Goal: Navigation & Orientation: Find specific page/section

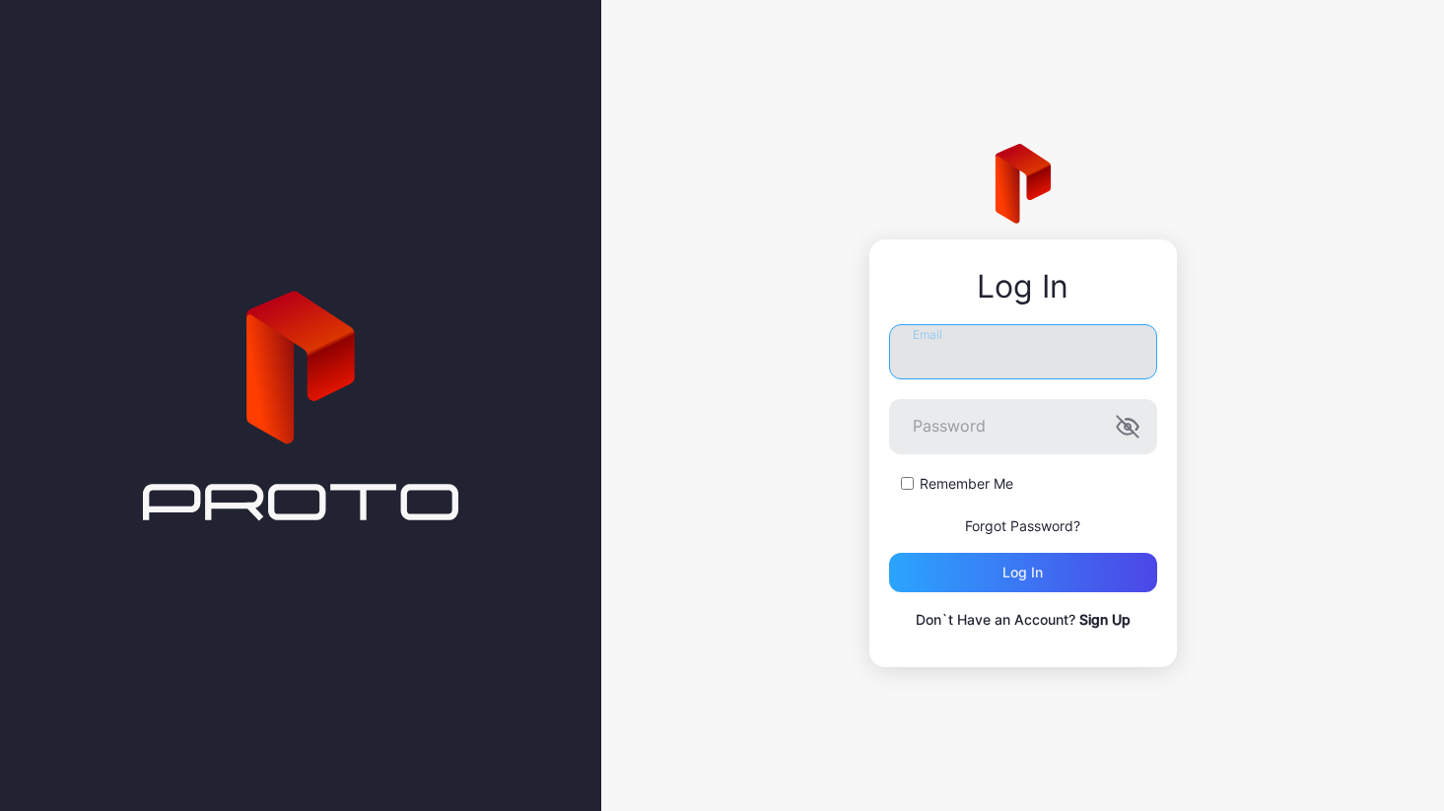
click at [943, 355] on input "Email" at bounding box center [1023, 351] width 268 height 55
type input "**********"
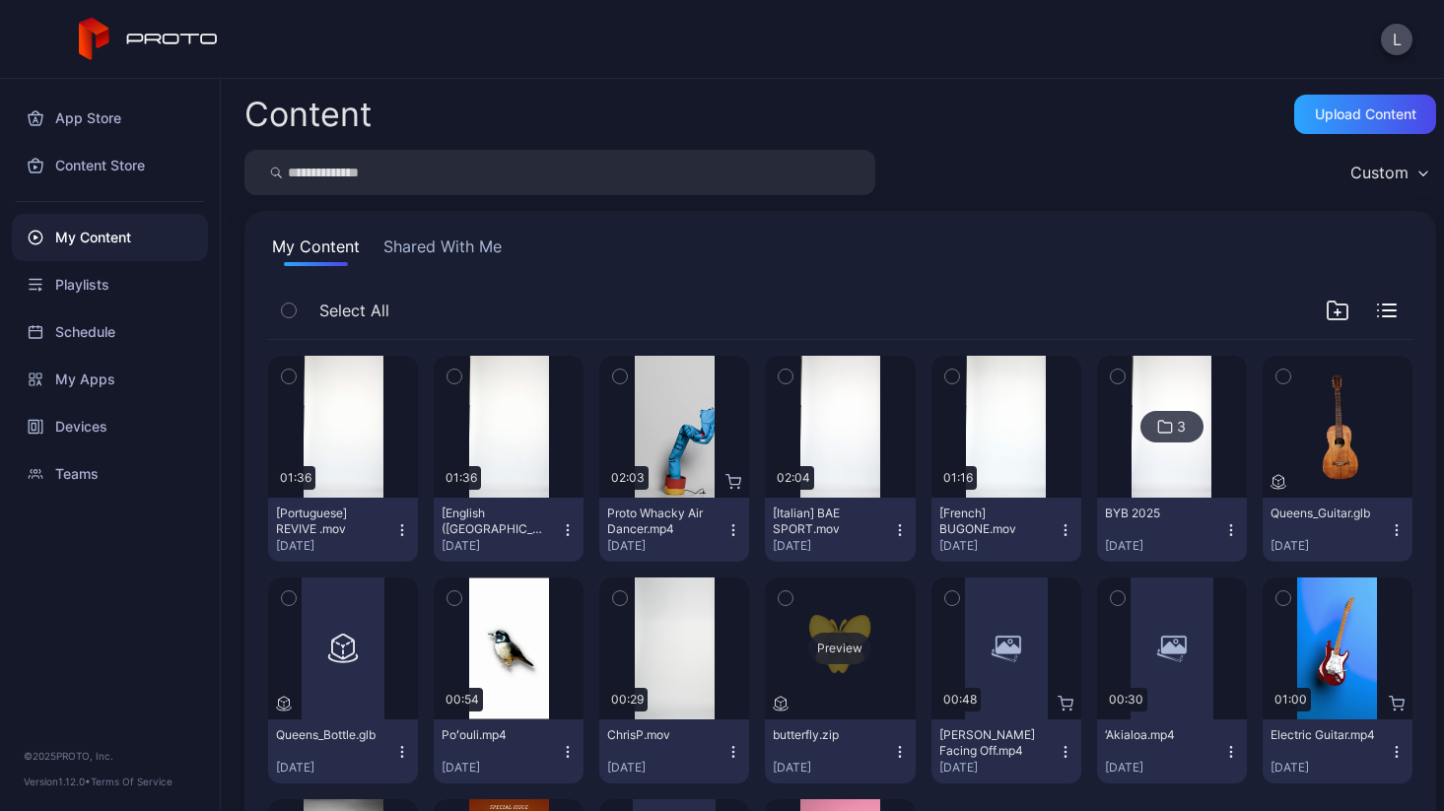
click at [819, 644] on div "Preview" at bounding box center [839, 649] width 63 height 32
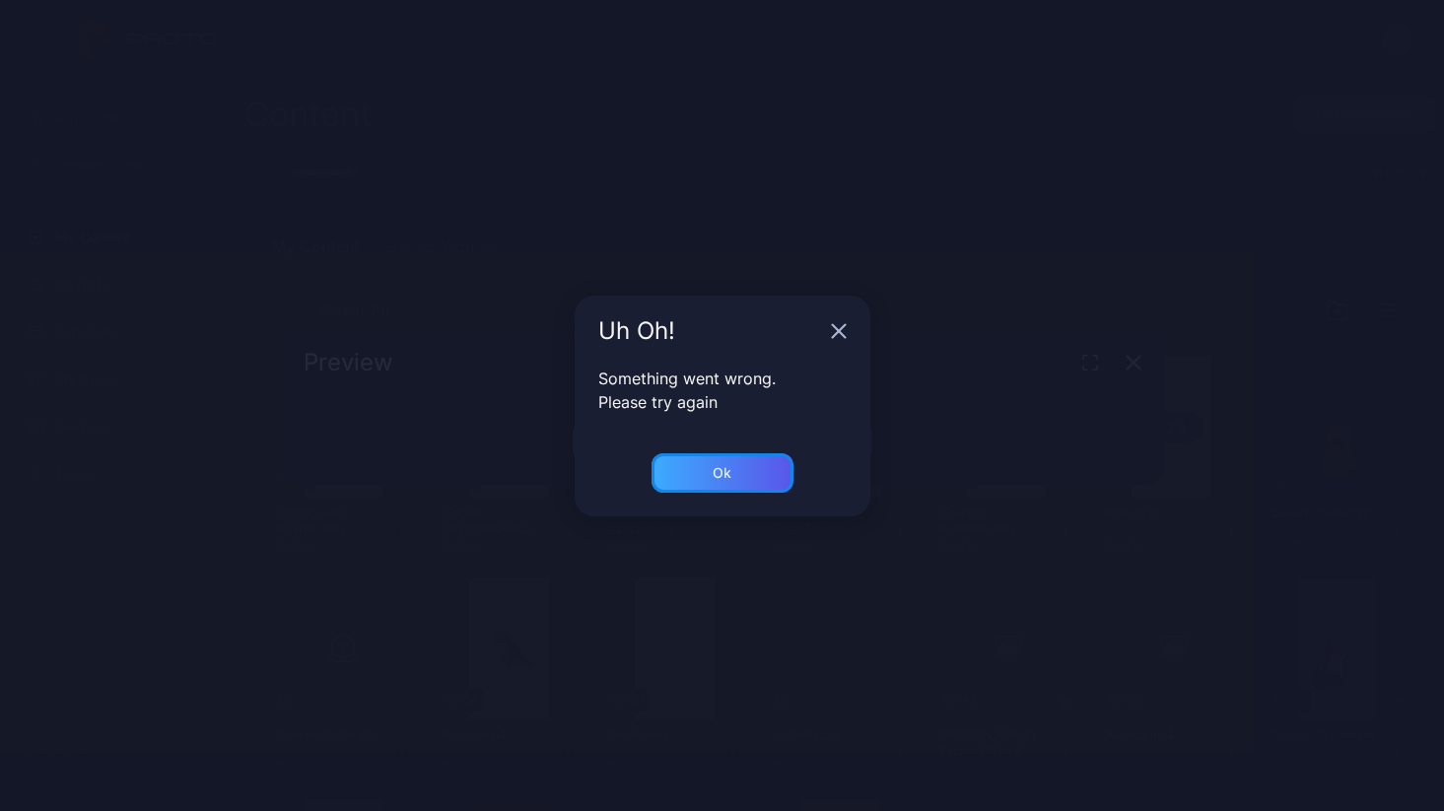
click at [748, 482] on div "Ok" at bounding box center [722, 472] width 142 height 39
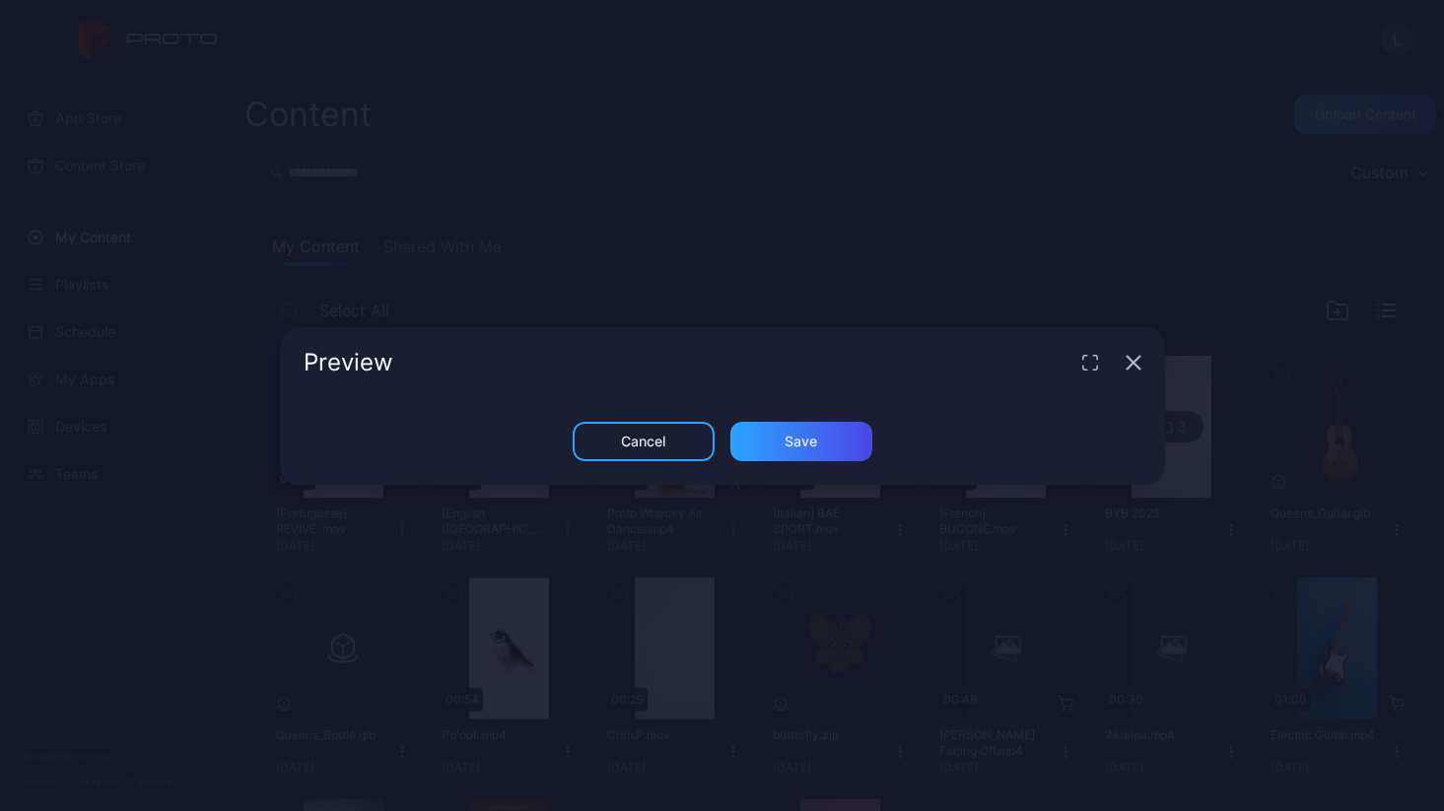
click at [1126, 362] on icon "button" at bounding box center [1133, 363] width 16 height 16
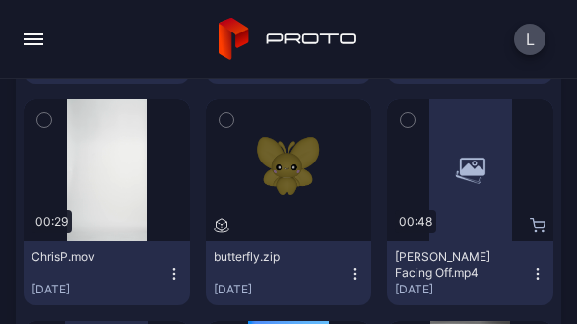
scroll to position [914, 0]
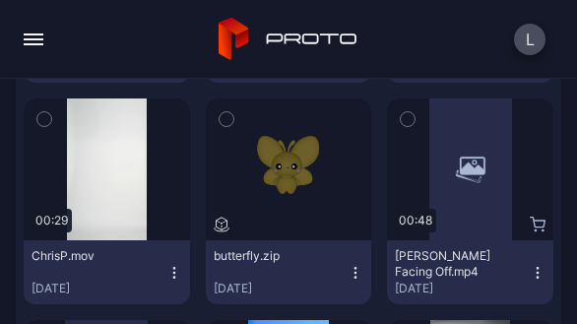
click at [348, 274] on icon "button" at bounding box center [356, 273] width 16 height 16
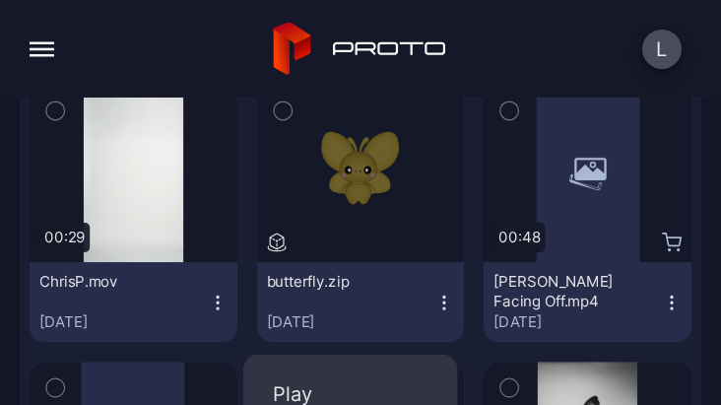
scroll to position [958, 0]
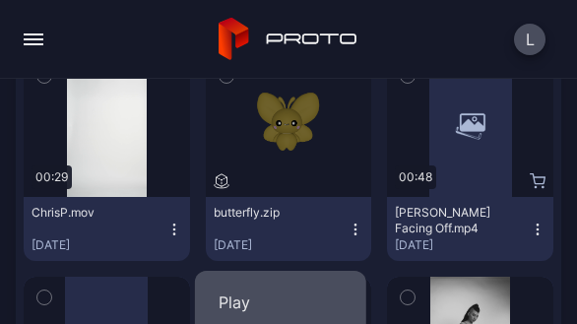
click at [271, 295] on button "Play" at bounding box center [280, 302] width 171 height 63
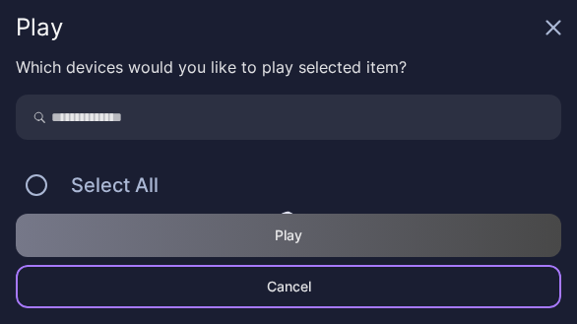
click at [291, 292] on div "Cancel" at bounding box center [289, 287] width 44 height 16
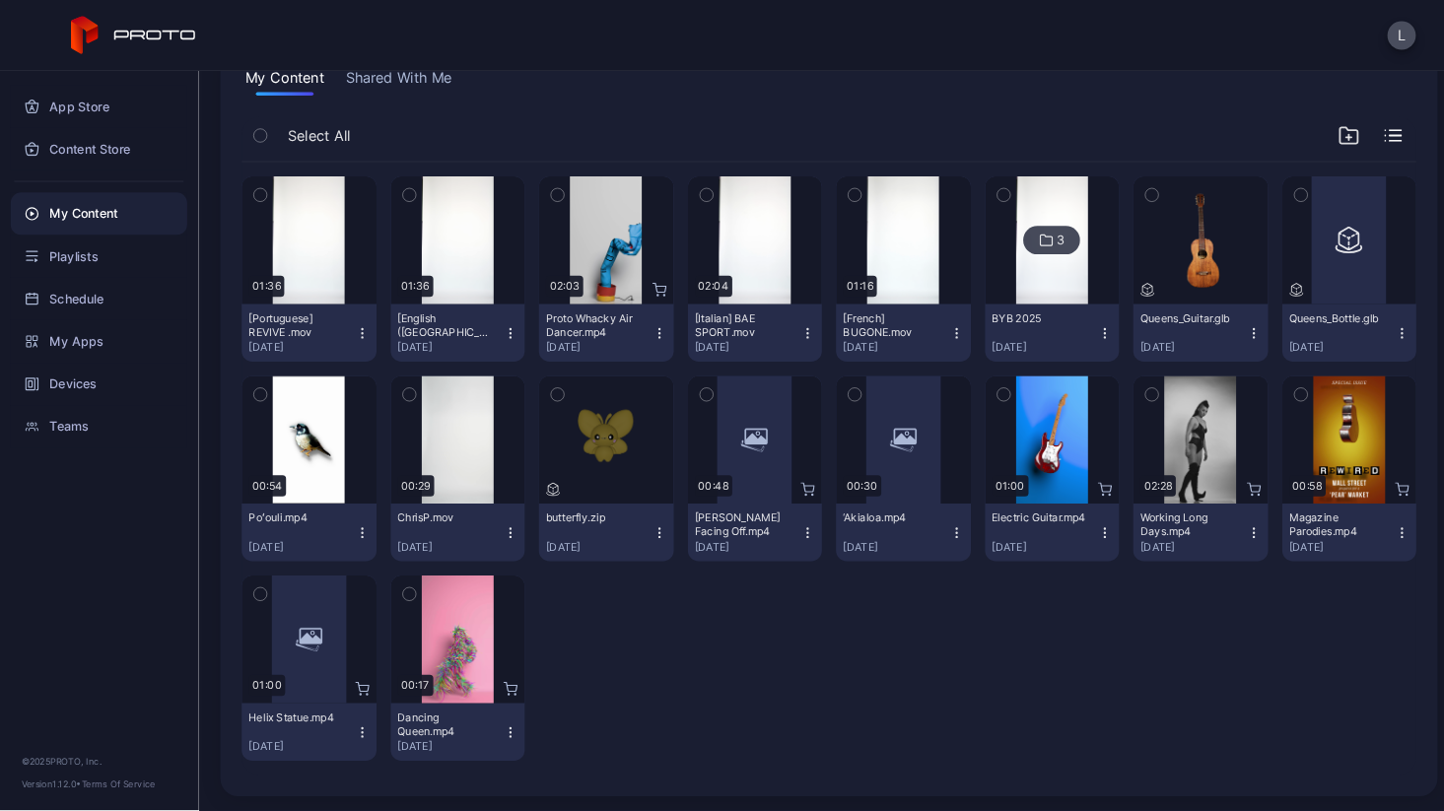
scroll to position [159, 0]
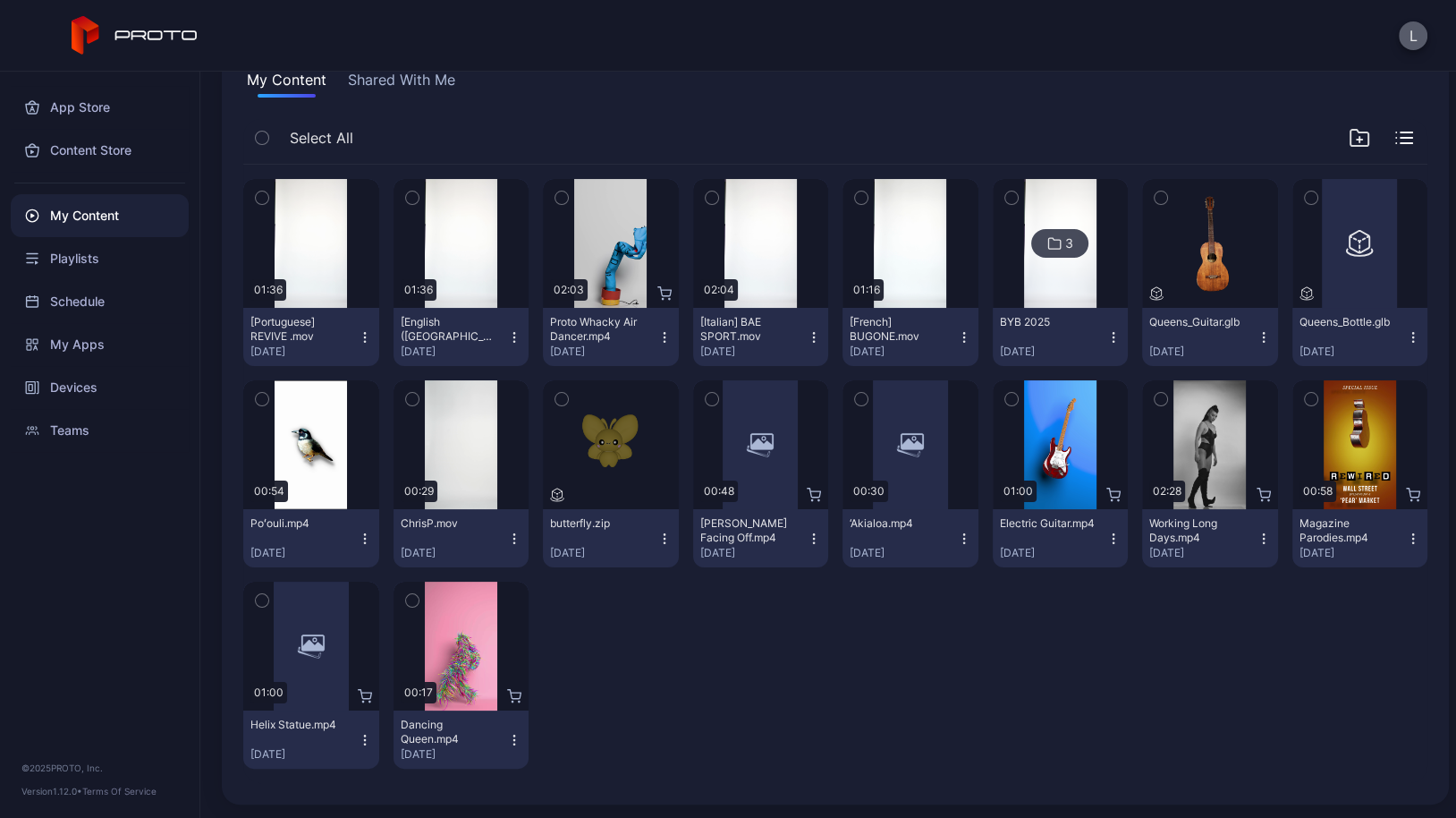
click at [1310, 46] on button "L" at bounding box center [1413, 36] width 29 height 29
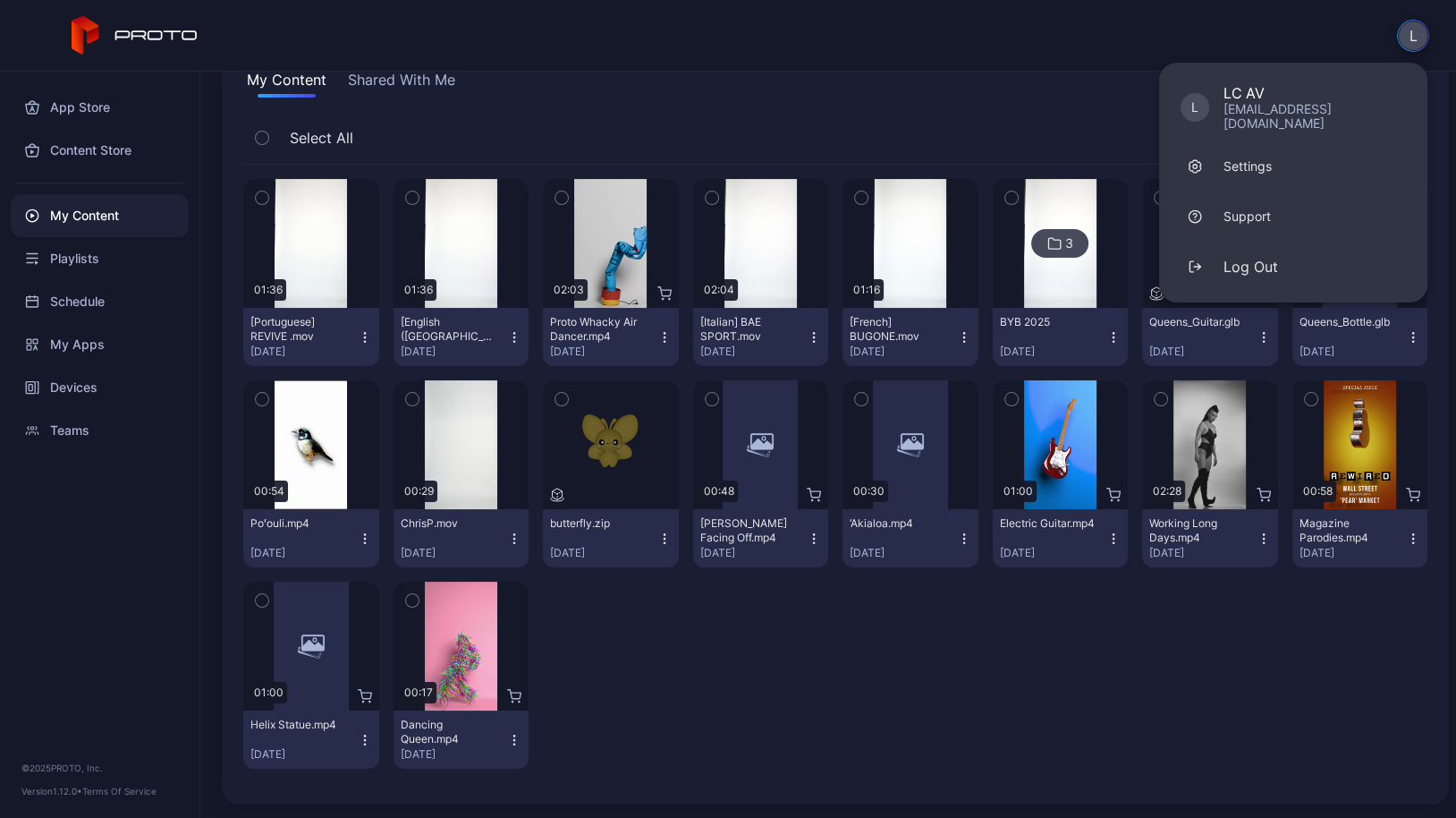
click at [963, 105] on div "My Content Shared With Me Select All Preview 01:36 [Portuguese] REVIVE .mov Jul…" at bounding box center [835, 426] width 1227 height 757
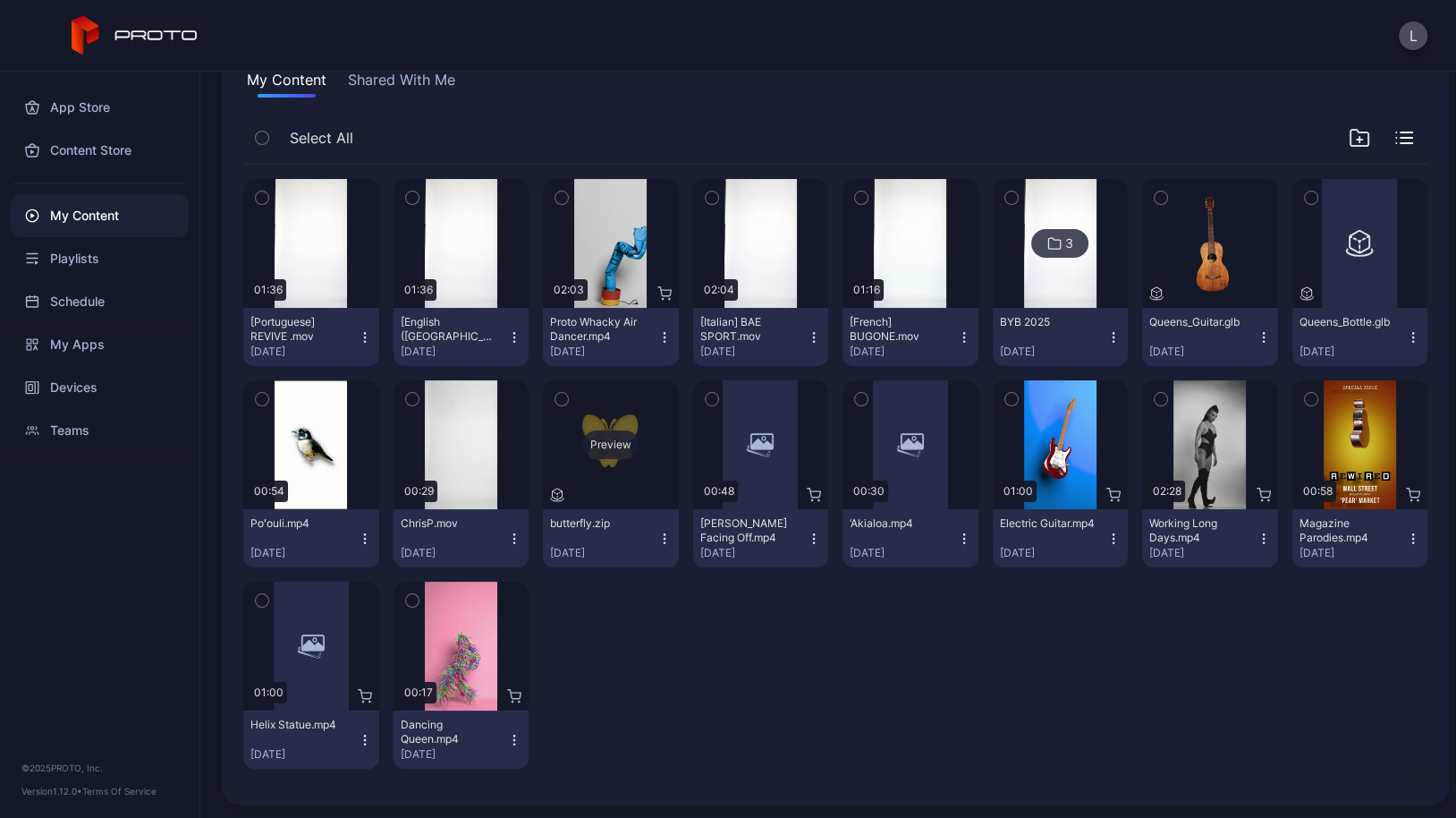
click at [669, 479] on div "Preview" at bounding box center [611, 445] width 136 height 129
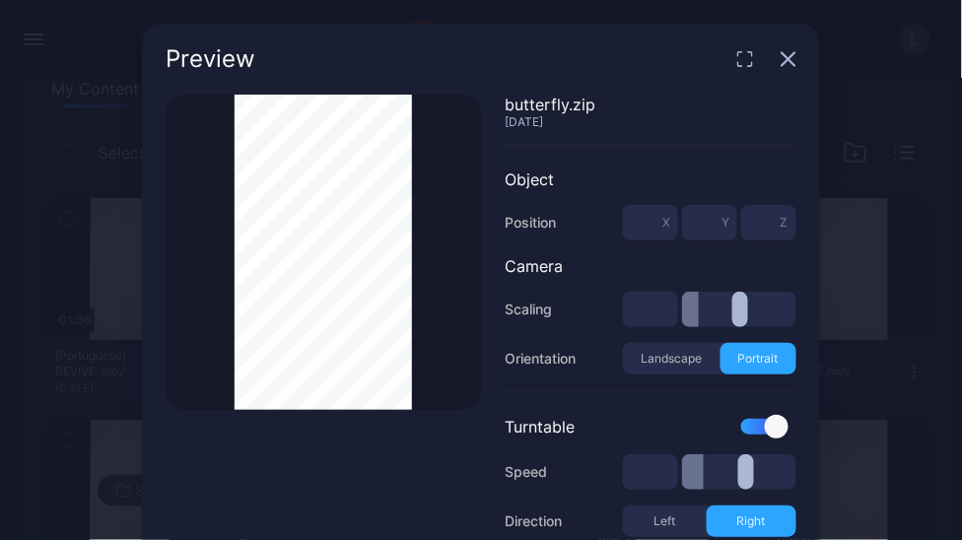
scroll to position [158, 0]
click at [216, 302] on div "Thumbnail Saved" at bounding box center [323, 252] width 315 height 315
click at [780, 61] on icon "button" at bounding box center [788, 59] width 16 height 16
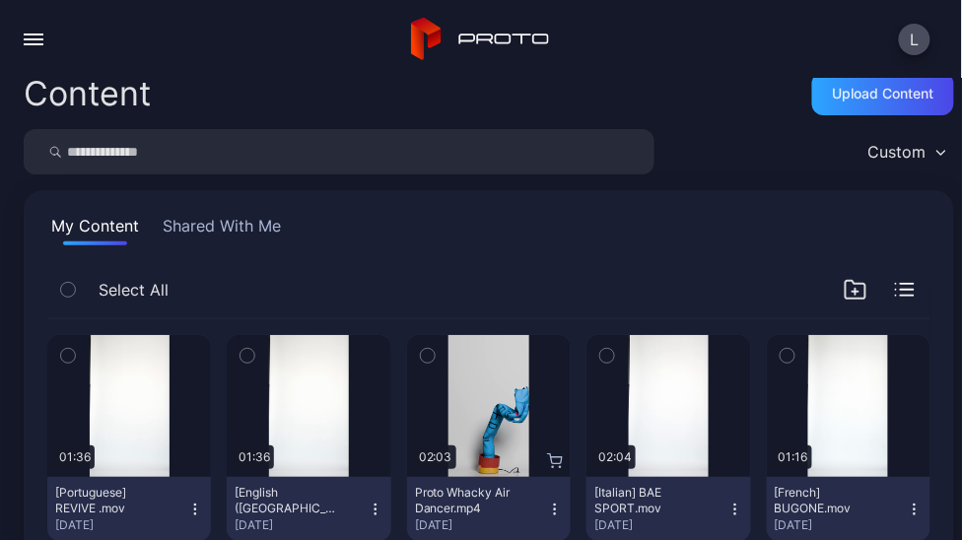
scroll to position [0, 0]
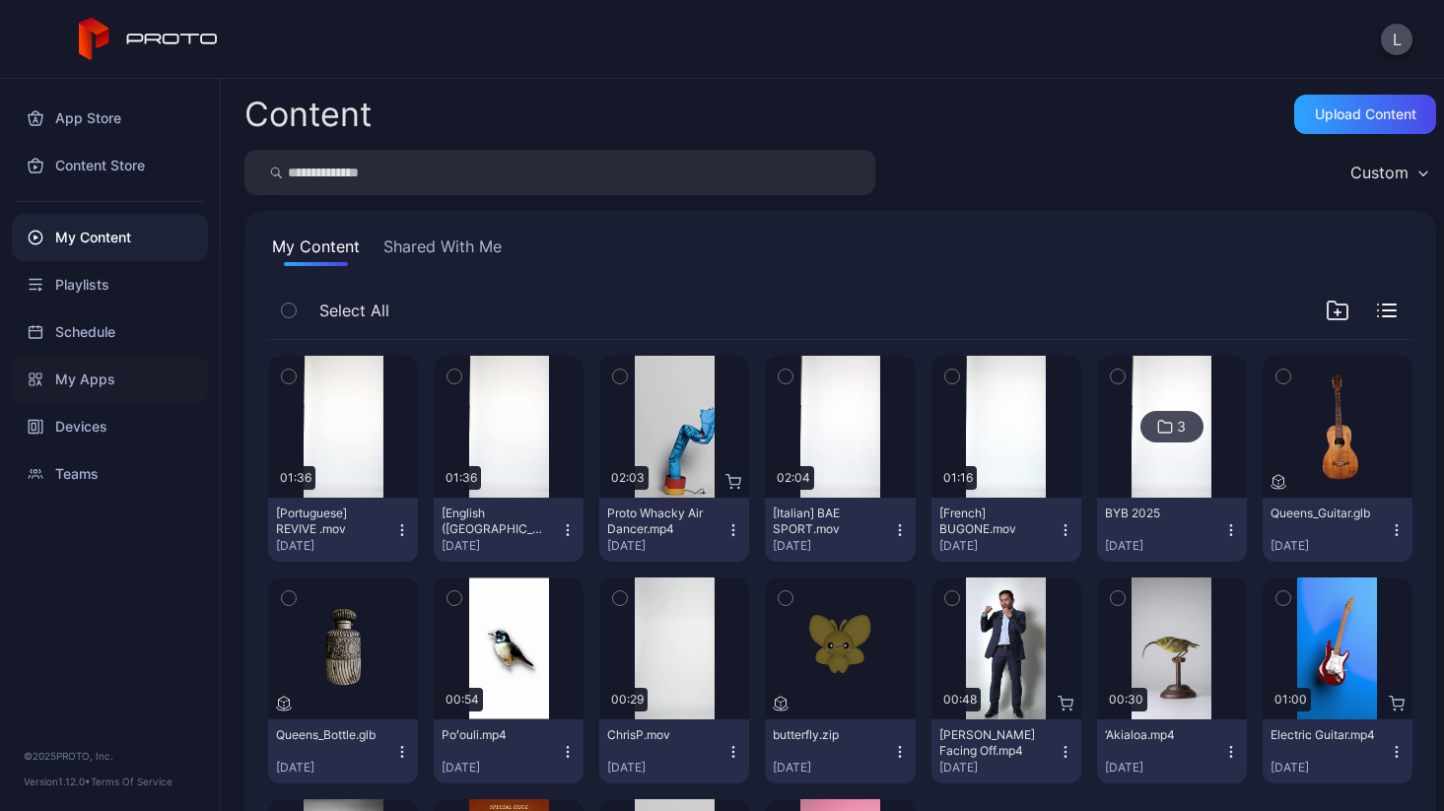
click at [100, 377] on div "My Apps" at bounding box center [110, 379] width 196 height 47
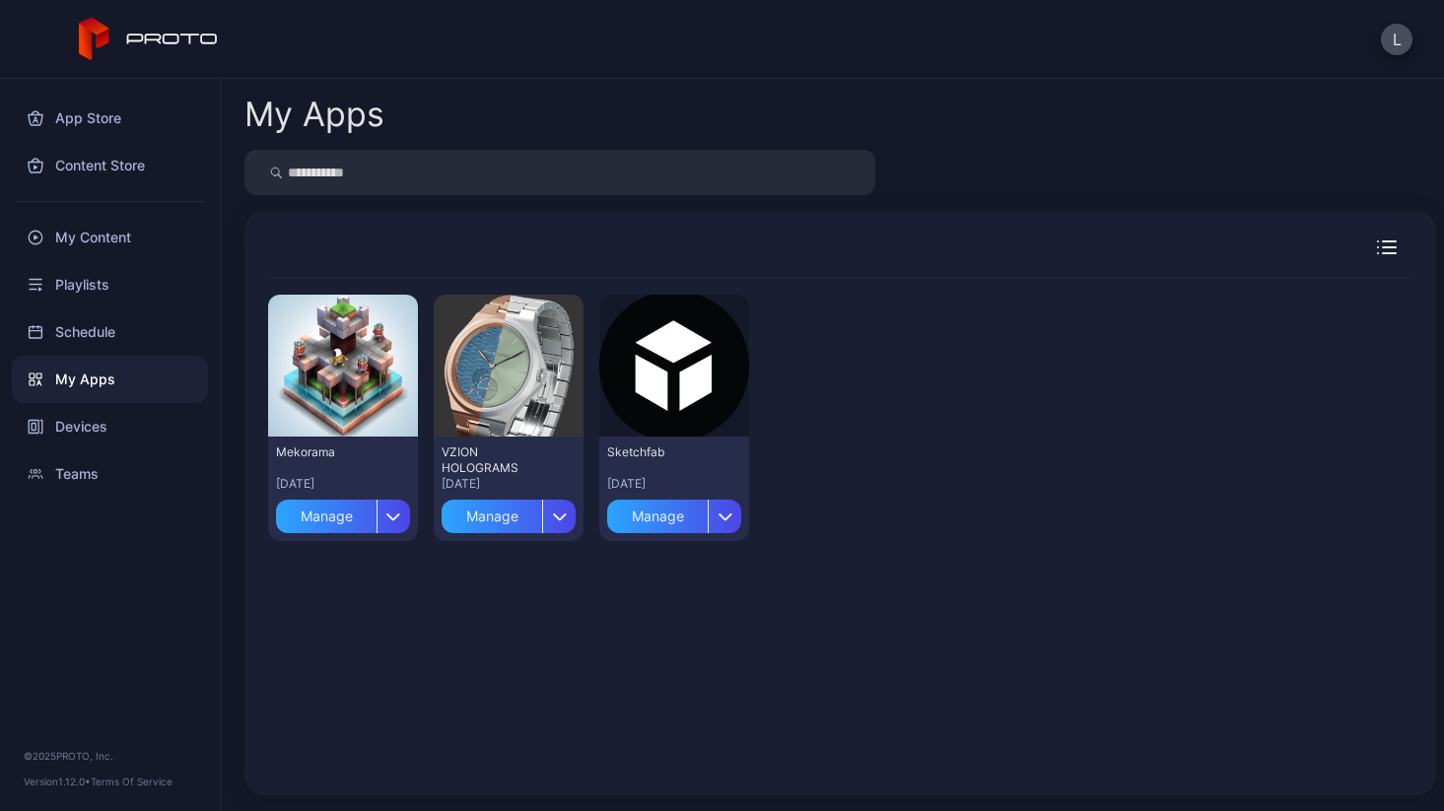
click at [382, 175] on input "search" at bounding box center [559, 172] width 631 height 45
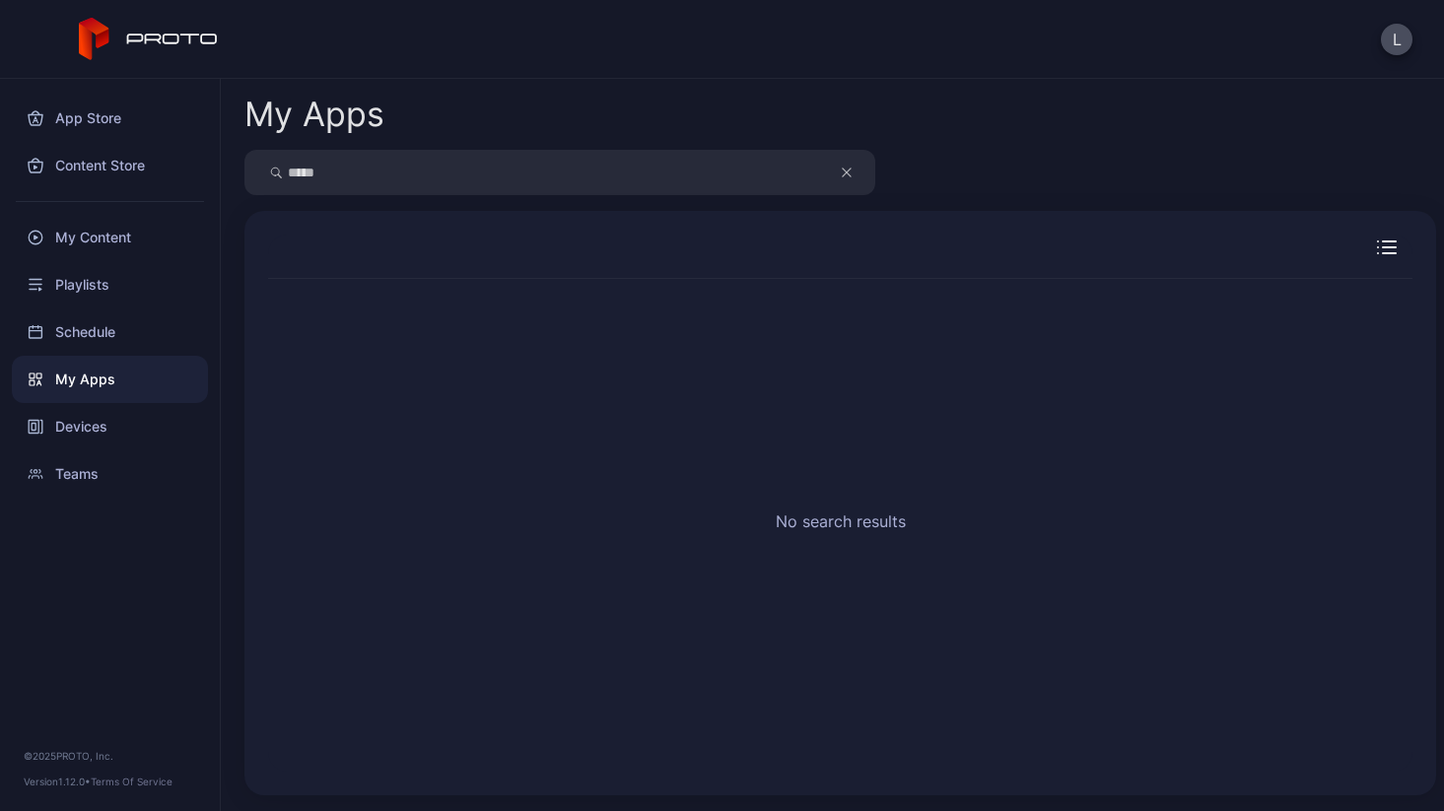
click at [382, 175] on input "*****" at bounding box center [559, 172] width 631 height 45
type input "*"
click at [130, 434] on div "Devices" at bounding box center [110, 426] width 196 height 47
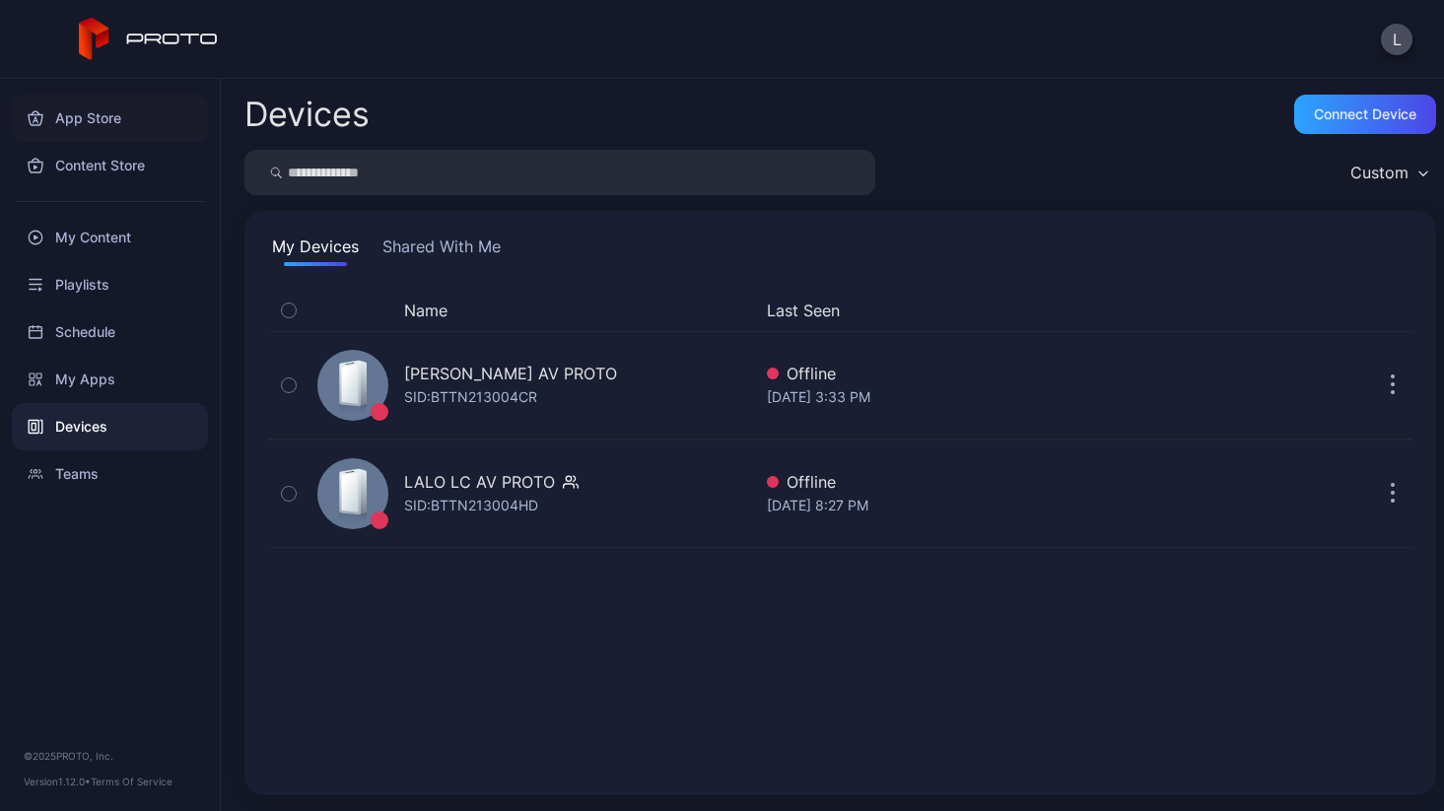
click at [113, 123] on div "App Store" at bounding box center [110, 118] width 196 height 47
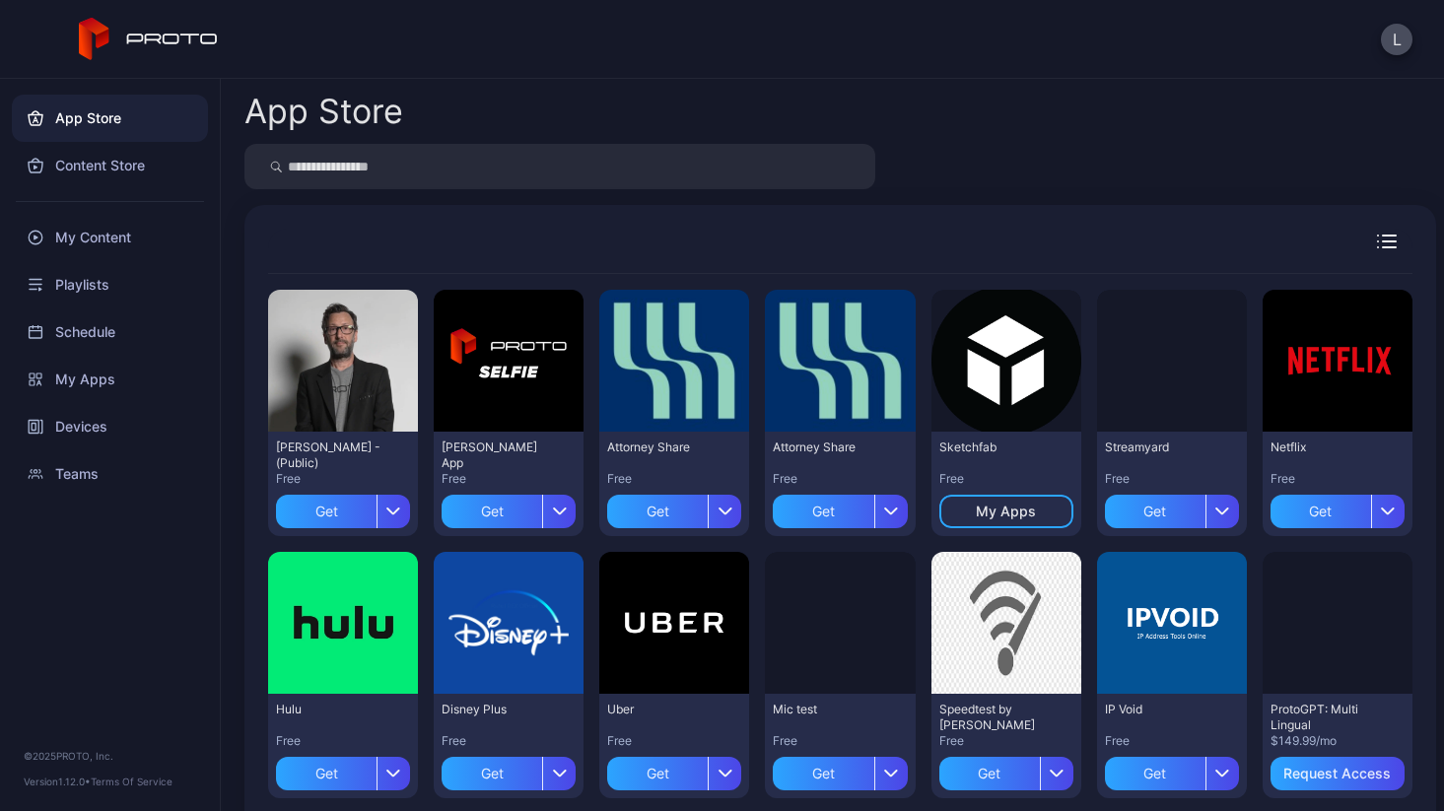
click at [407, 175] on input "search" at bounding box center [559, 166] width 631 height 45
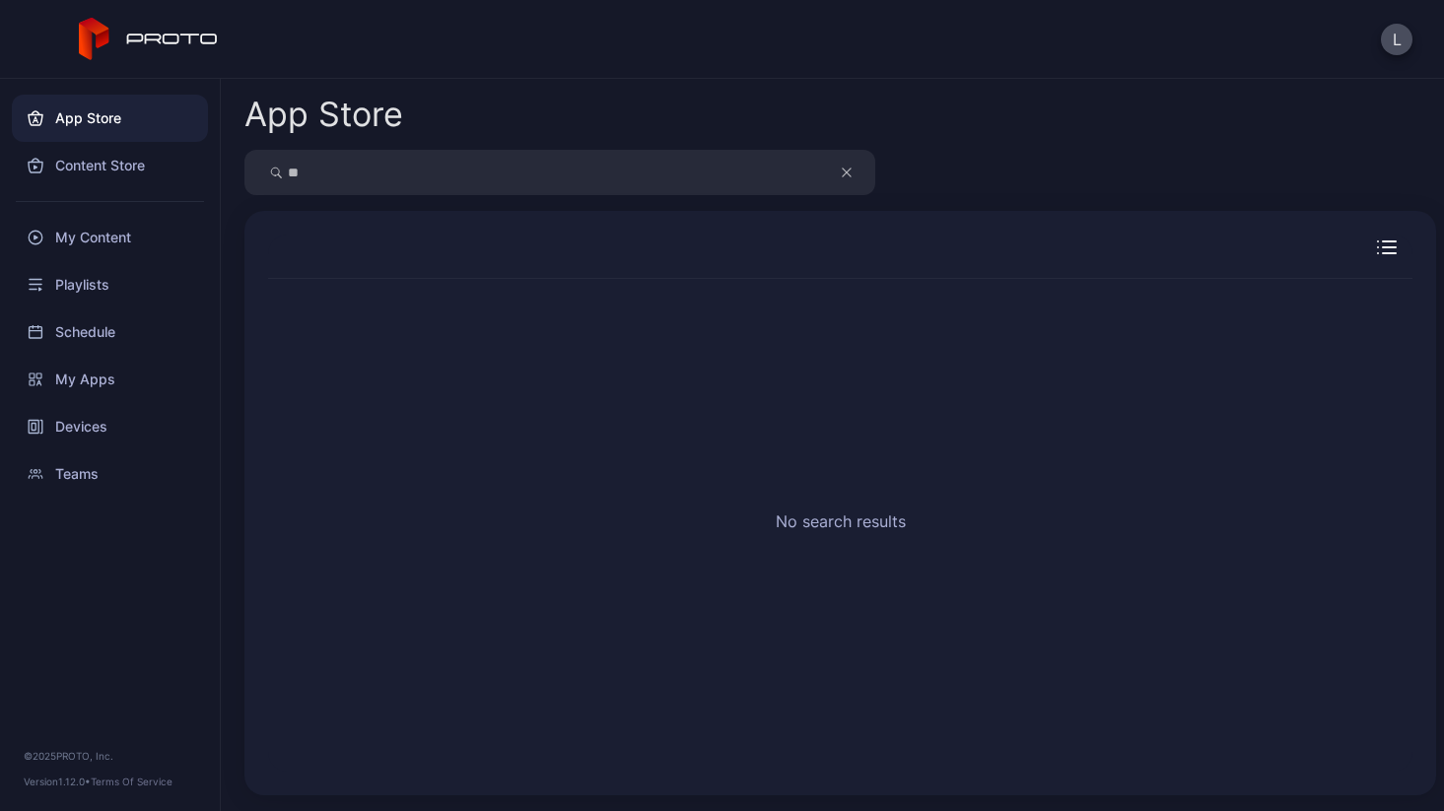
type input "*"
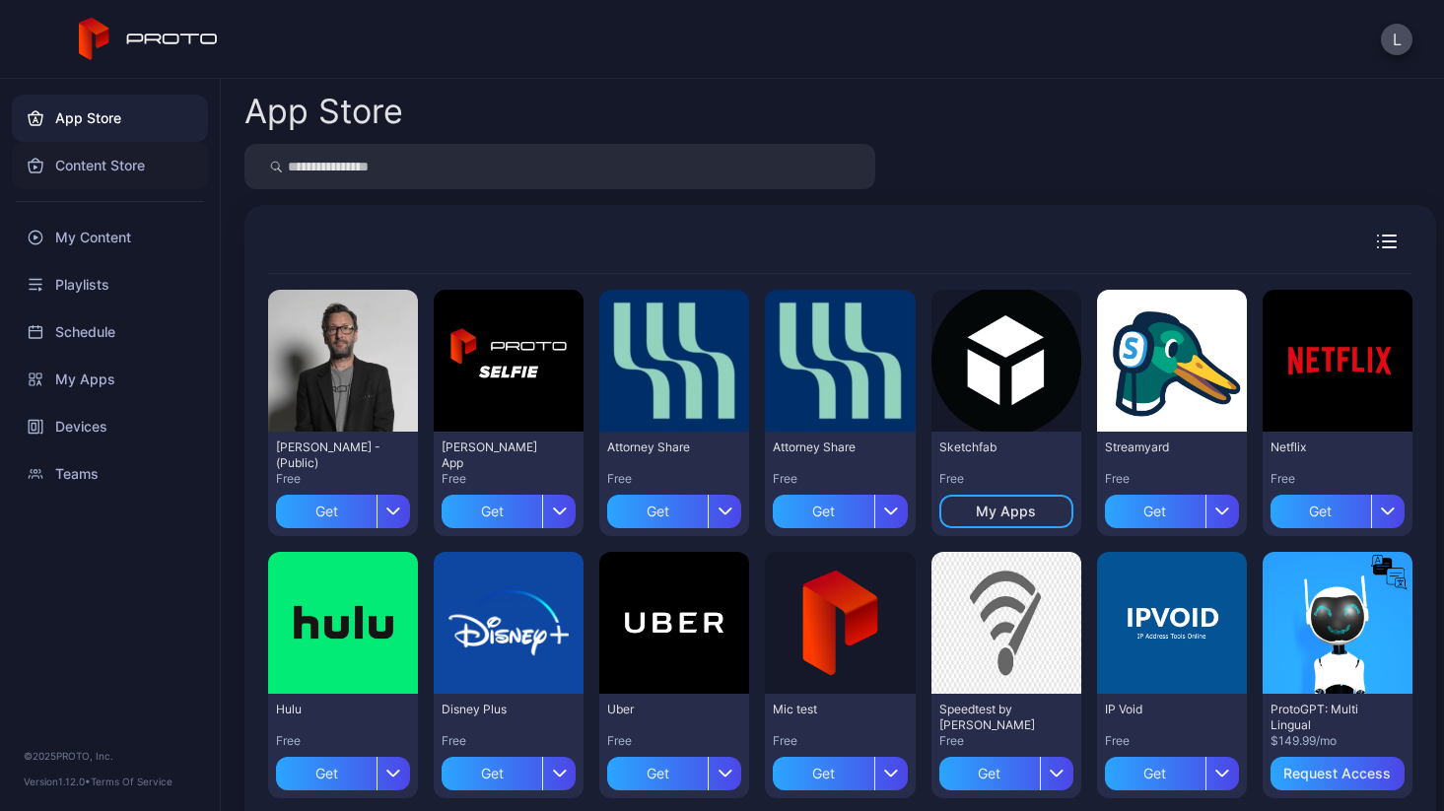
click at [143, 179] on div "Content Store" at bounding box center [110, 165] width 196 height 47
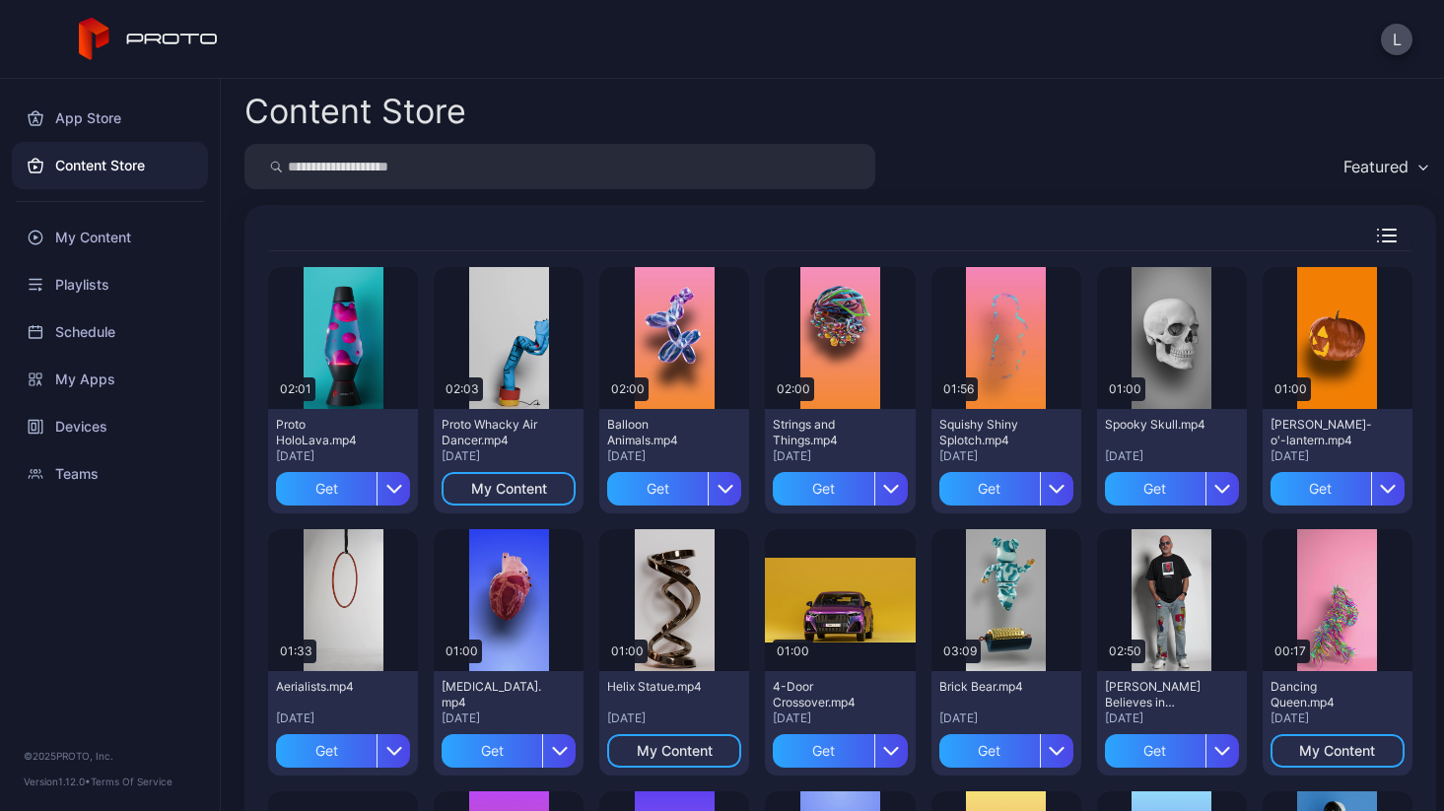
click at [930, 95] on div "Content Store" at bounding box center [839, 112] width 1191 height 34
click at [961, 349] on div "Preview" at bounding box center [1172, 338] width 150 height 142
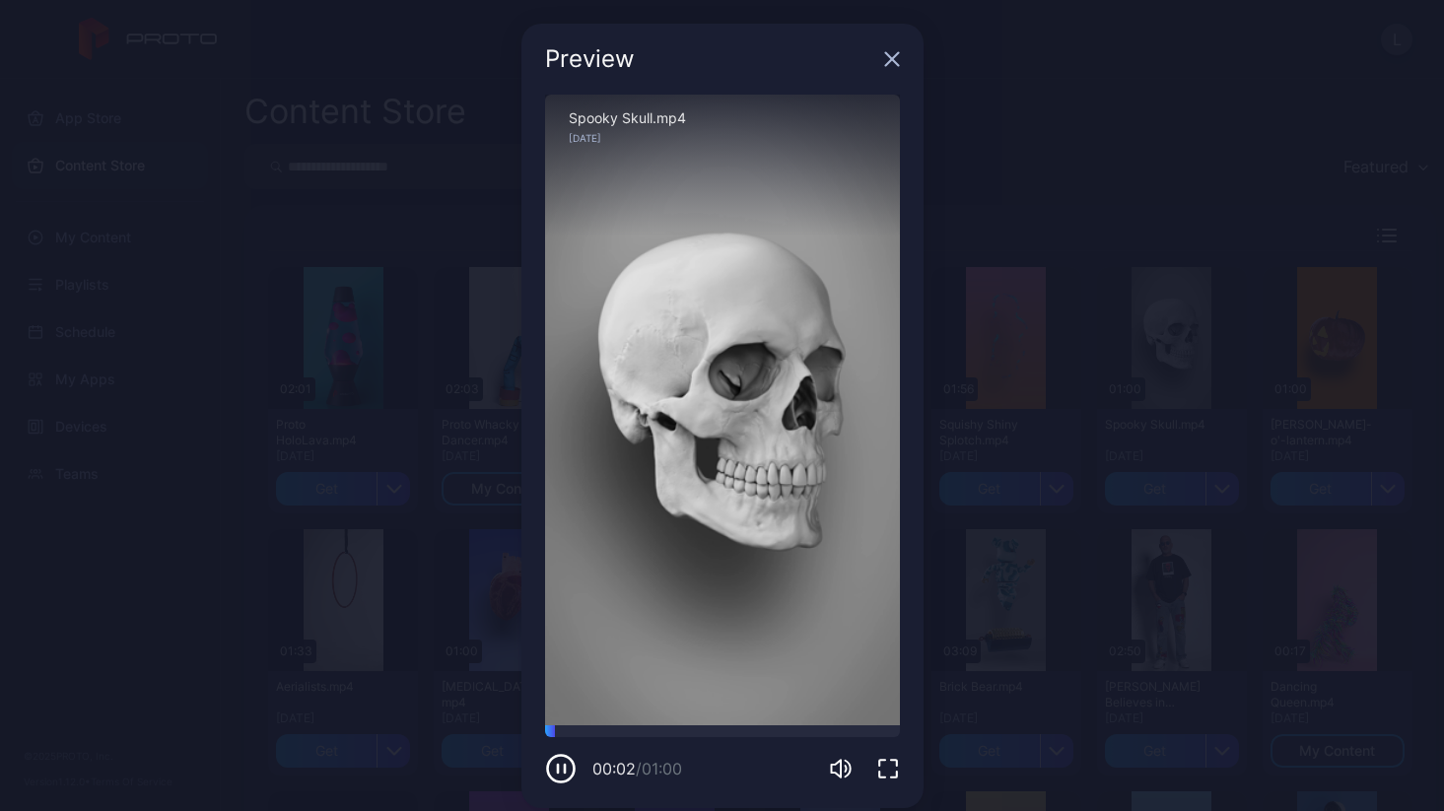
click at [885, 54] on icon "button" at bounding box center [891, 59] width 13 height 13
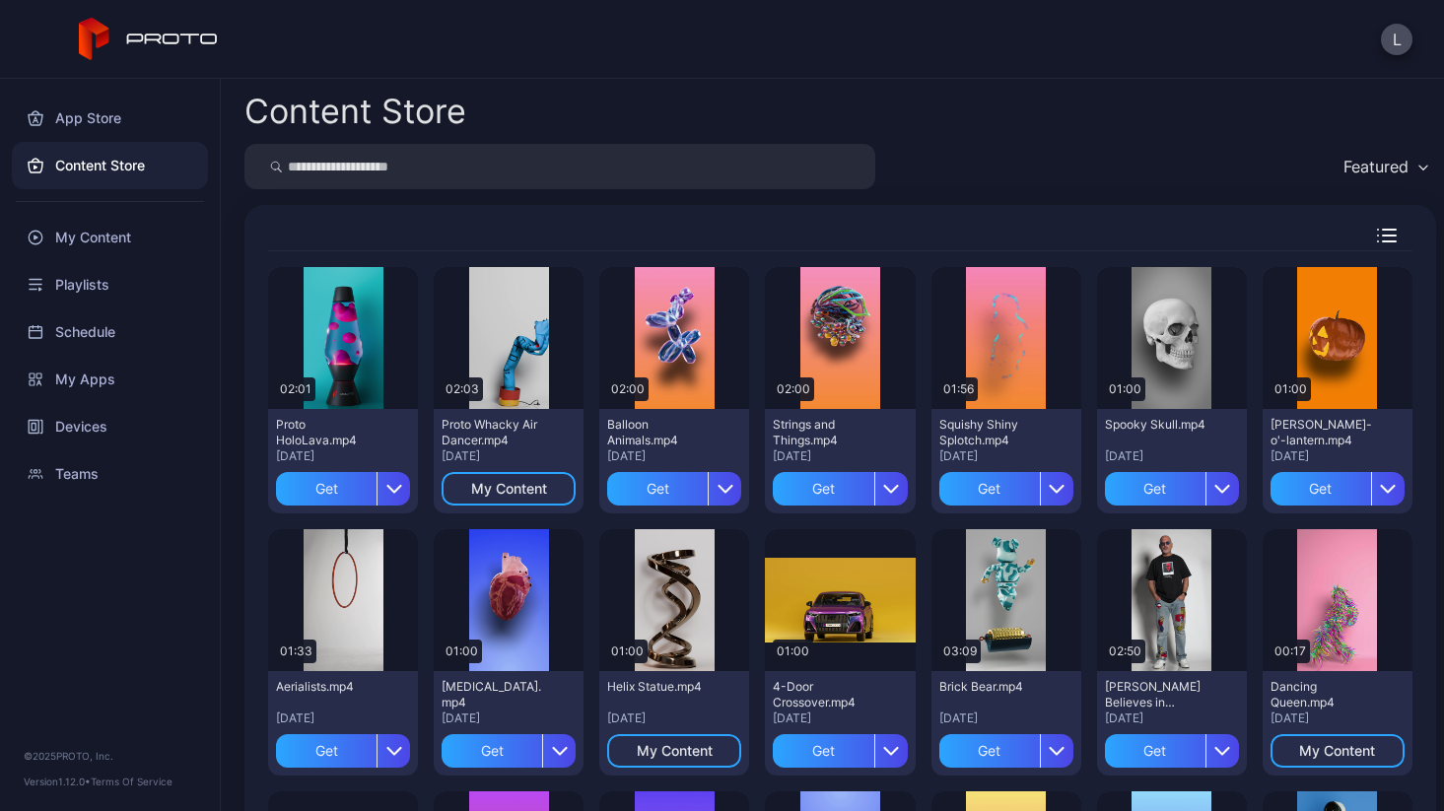
click at [961, 104] on div "Content Store" at bounding box center [839, 112] width 1191 height 34
click at [102, 246] on div "My Content" at bounding box center [110, 237] width 196 height 47
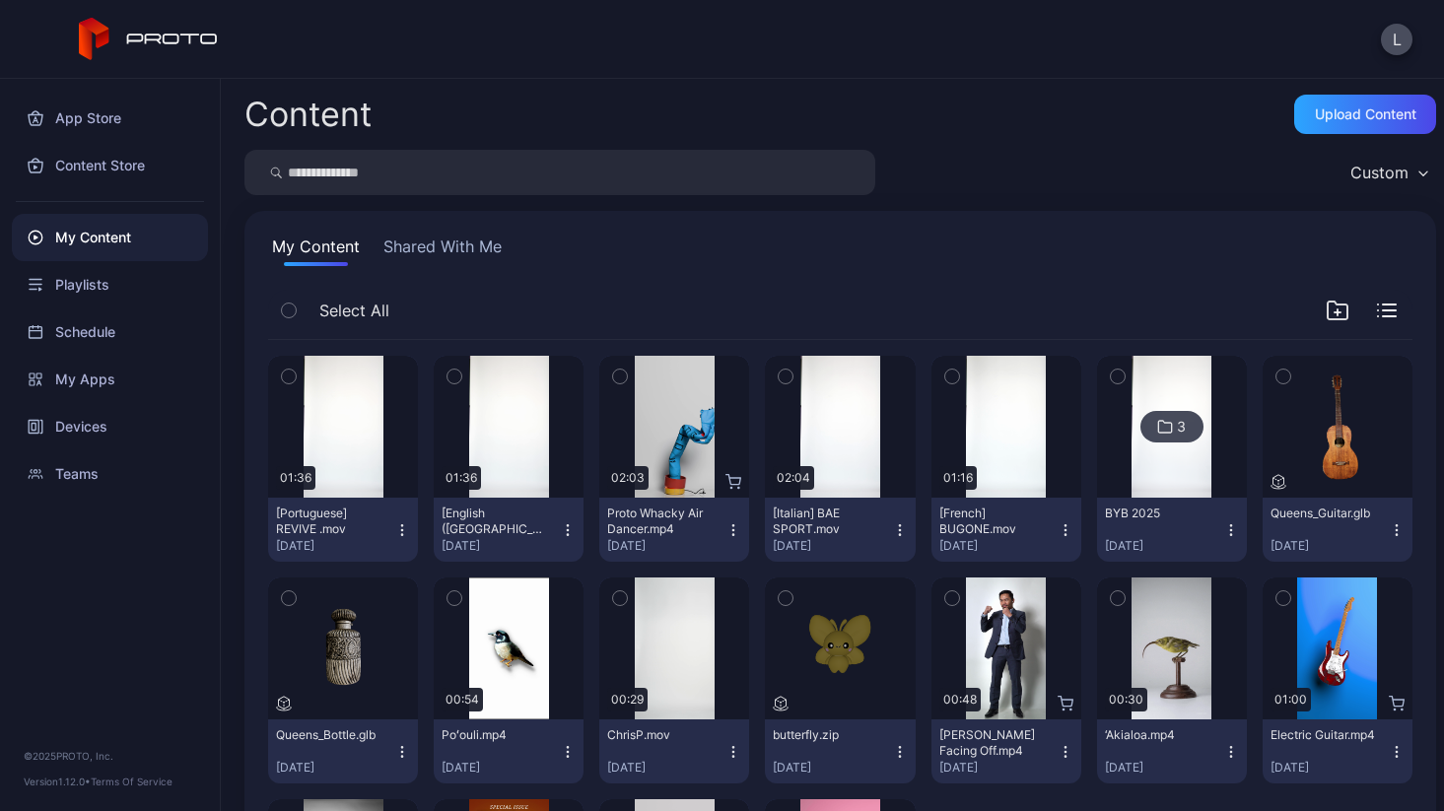
click at [961, 171] on div "Custom" at bounding box center [839, 172] width 1191 height 45
